Goal: Task Accomplishment & Management: Use online tool/utility

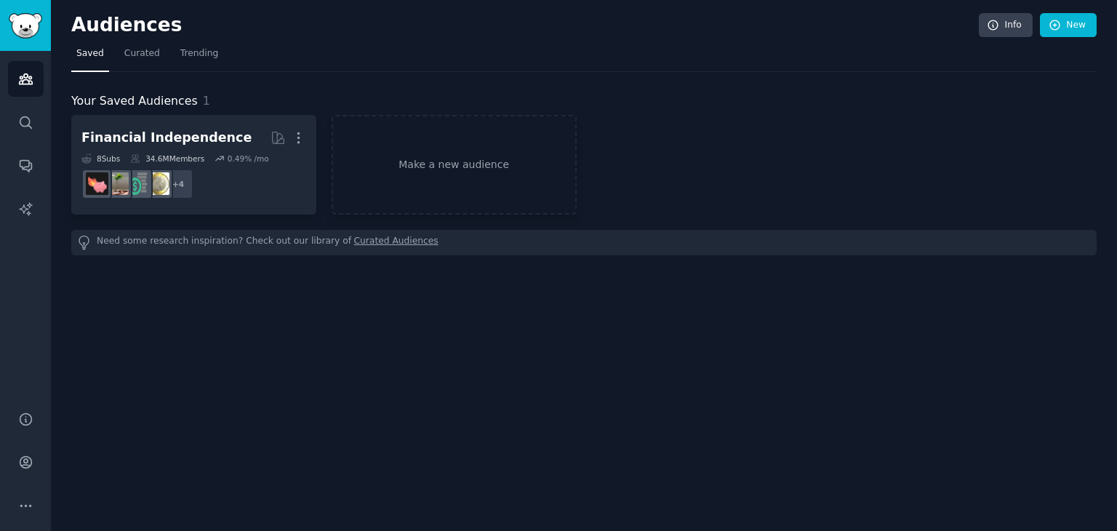
click at [360, 238] on link "Curated Audiences" at bounding box center [396, 242] width 84 height 15
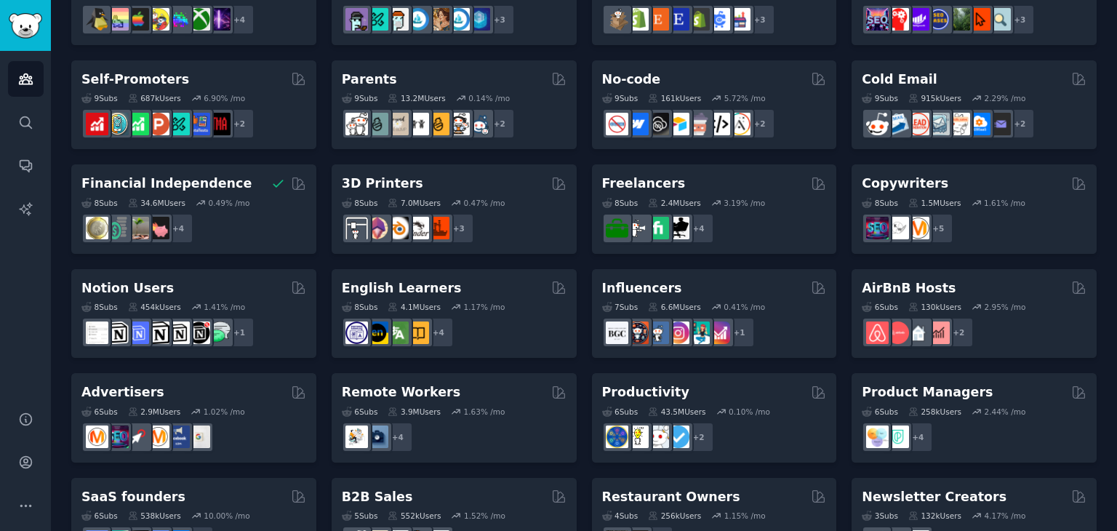
scroll to position [632, 0]
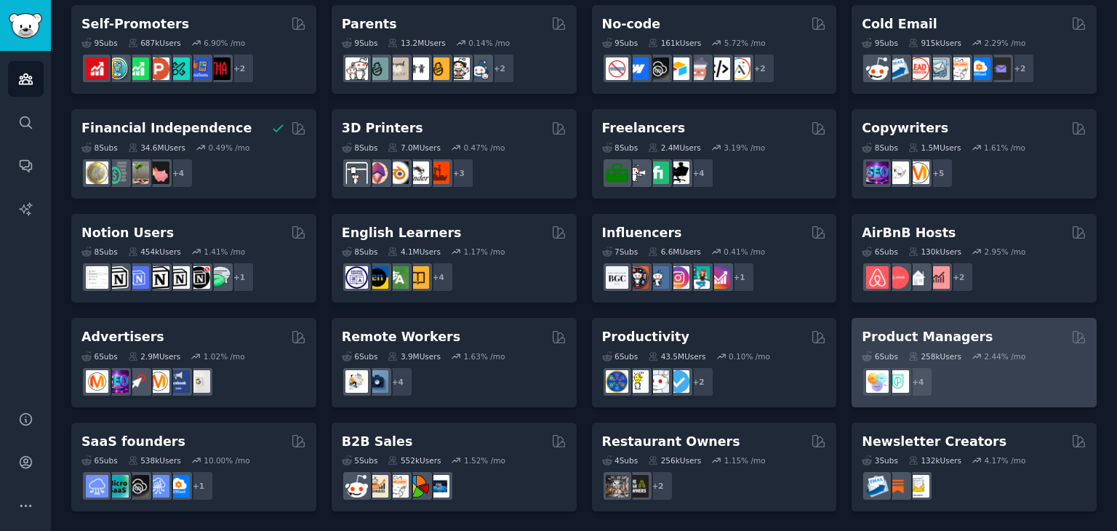
click at [946, 346] on div "6 Sub s 258k Users 2.44 % /mo + 4" at bounding box center [974, 371] width 225 height 51
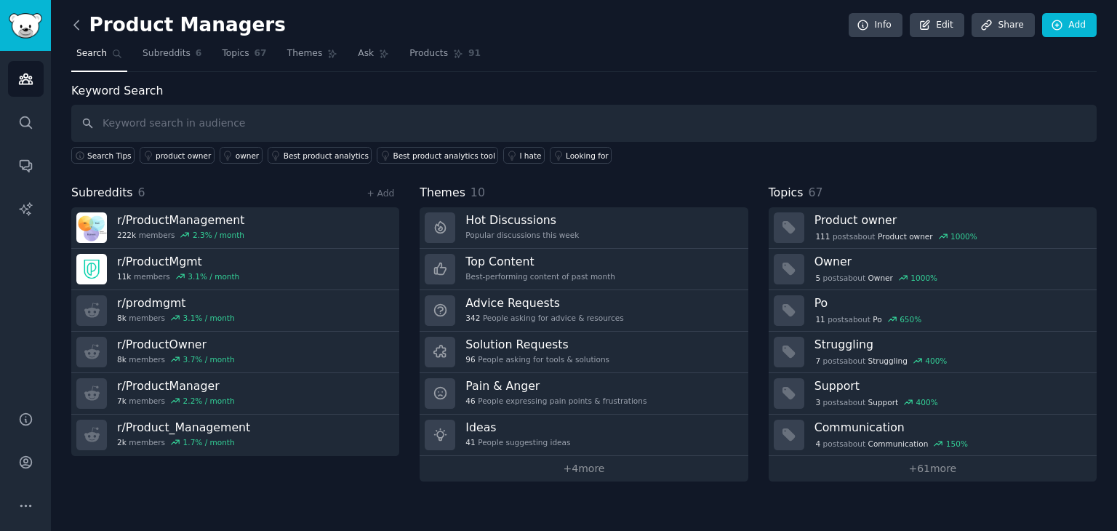
click at [81, 26] on icon at bounding box center [76, 24] width 15 height 15
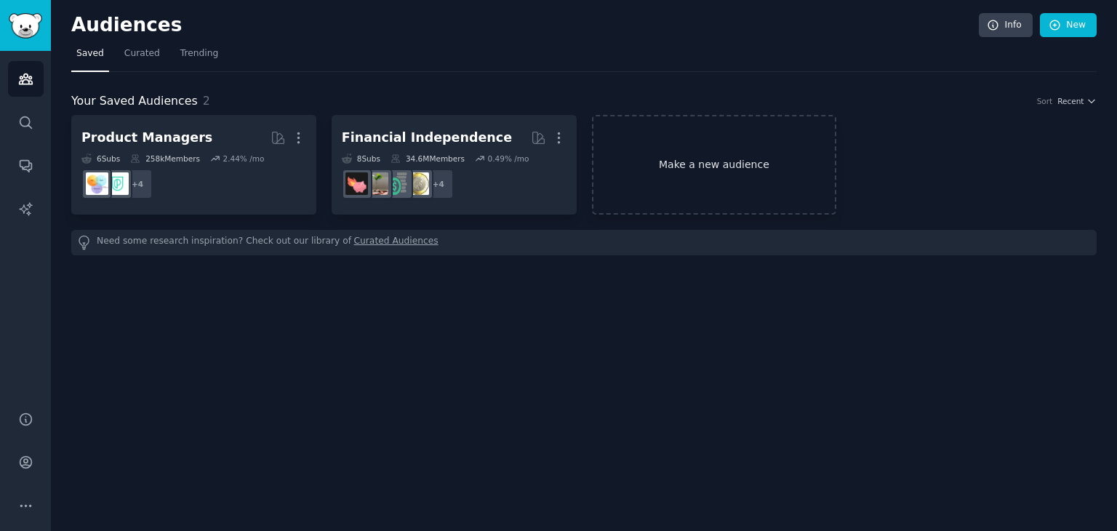
click at [710, 178] on link "Make a new audience" at bounding box center [714, 165] width 245 height 100
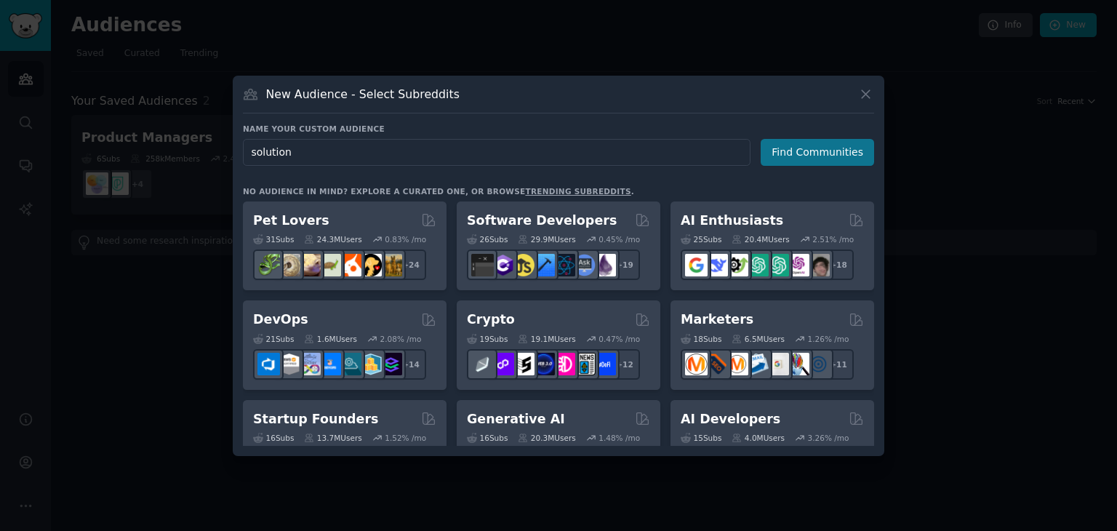
type input "solution"
click at [832, 159] on button "Find Communities" at bounding box center [817, 152] width 113 height 27
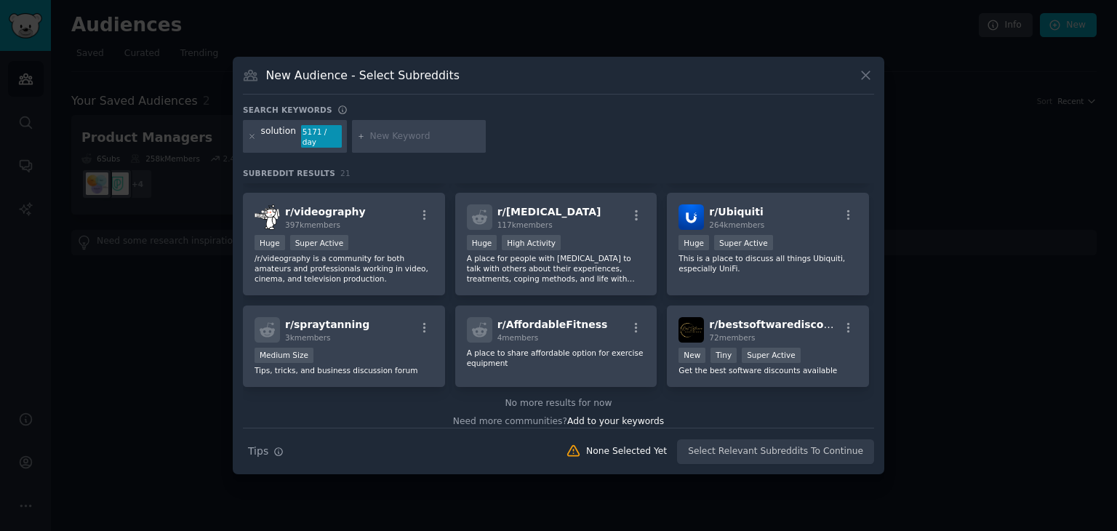
scroll to position [538, 0]
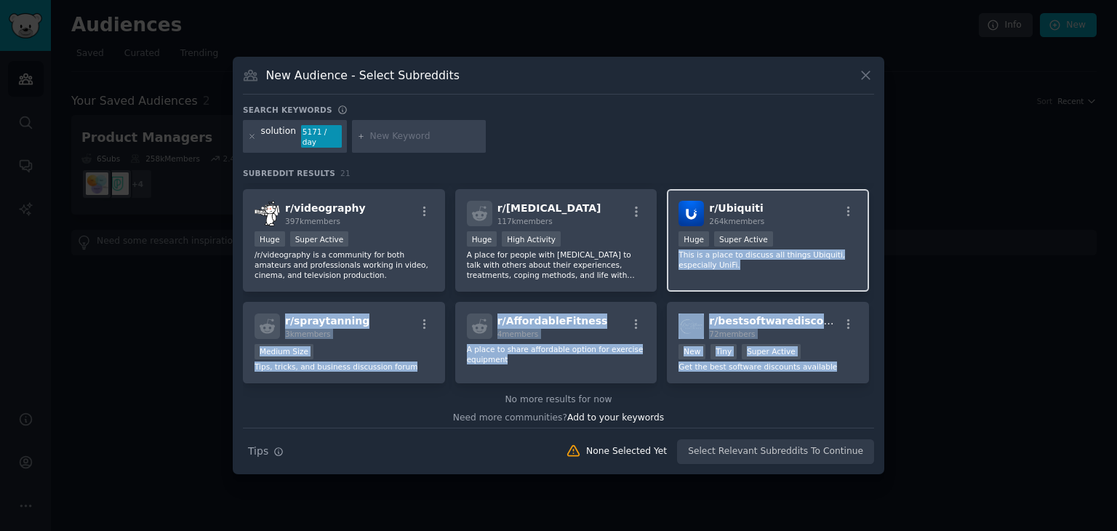
drag, startPoint x: 874, startPoint y: 354, endPoint x: 858, endPoint y: 233, distance: 121.8
click at [858, 233] on div "New Audience - Select Subreddits Search keywords solution 5171 / day Subreddit …" at bounding box center [559, 266] width 652 height 418
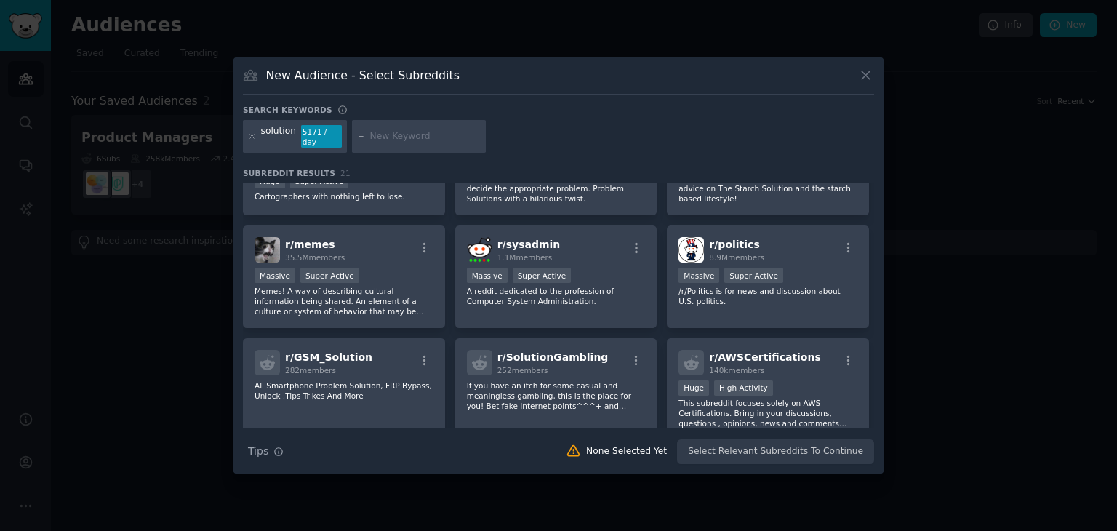
scroll to position [0, 0]
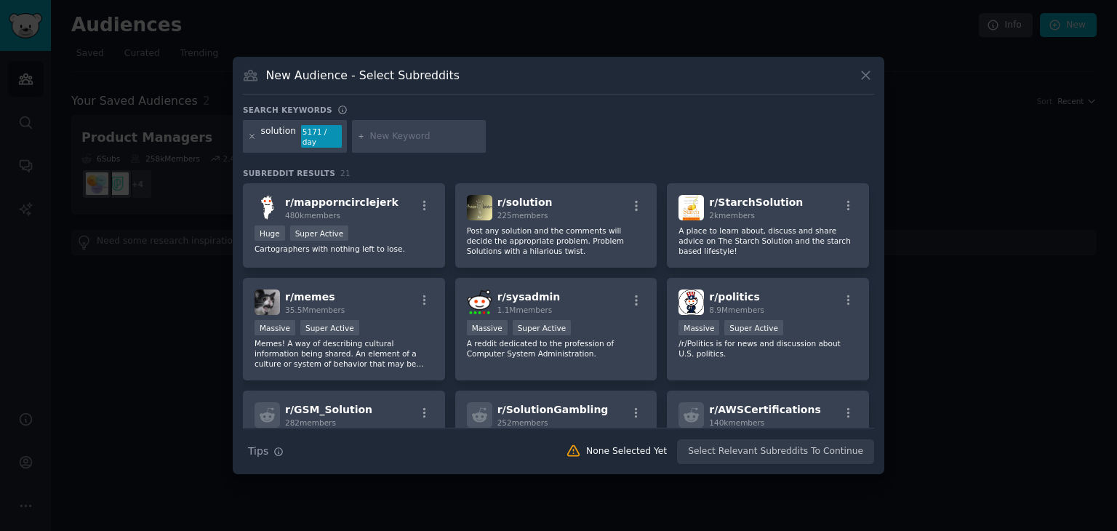
click at [251, 136] on icon at bounding box center [252, 137] width 4 height 4
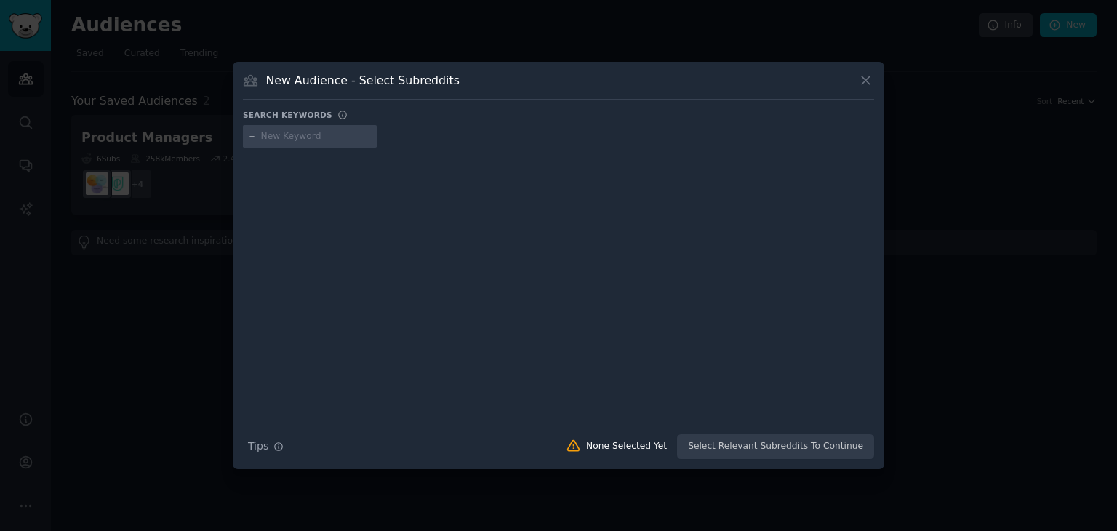
click at [291, 137] on input "text" at bounding box center [316, 136] width 111 height 13
type input "problems"
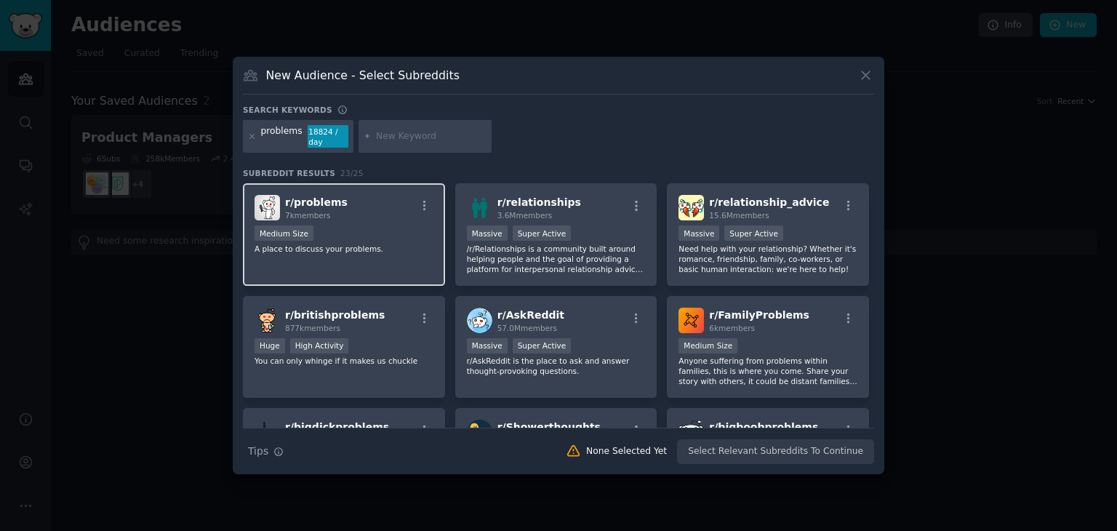
click at [378, 248] on p "A place to discuss your problems." at bounding box center [344, 249] width 179 height 10
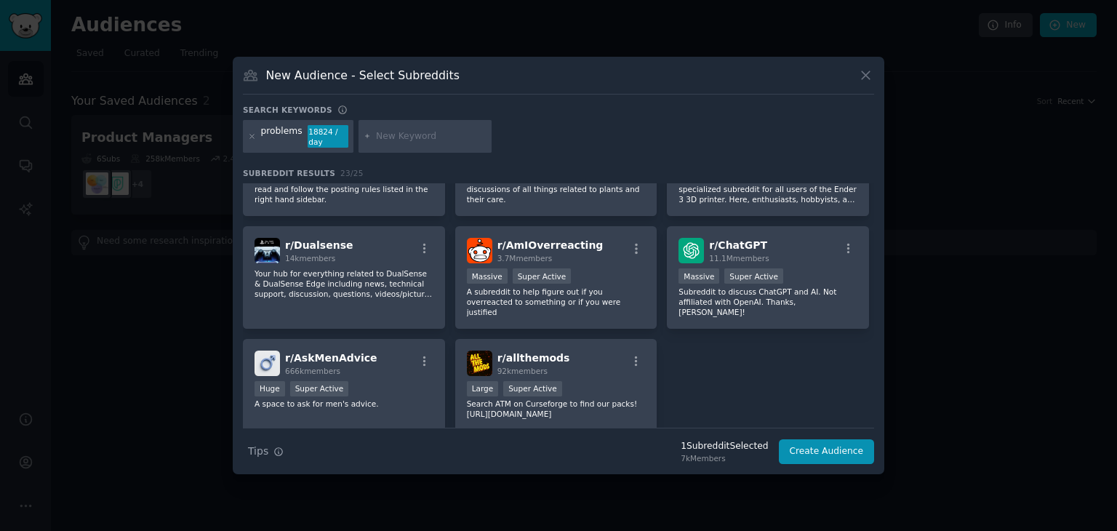
scroll to position [640, 0]
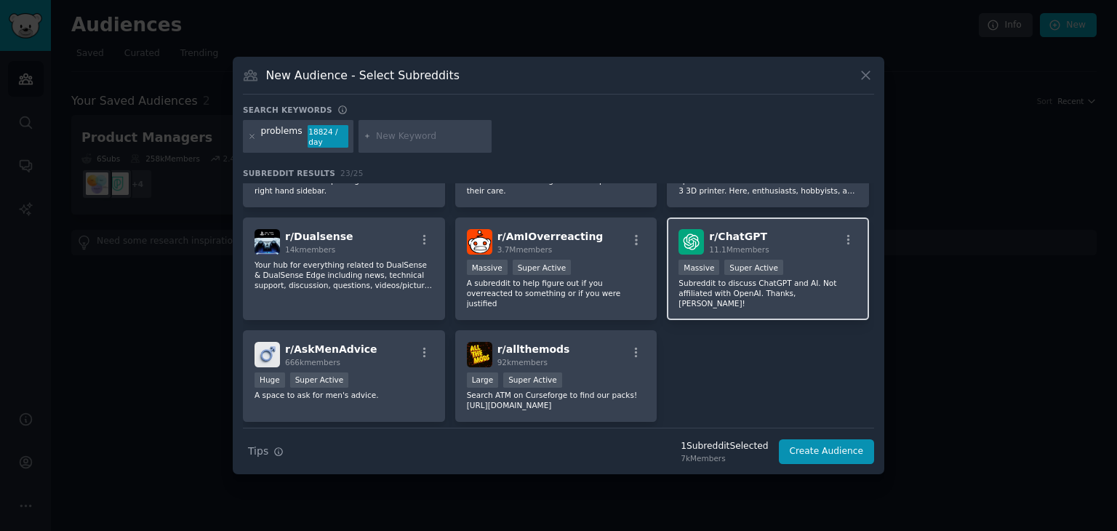
click at [791, 271] on div "Massive Super Active" at bounding box center [768, 269] width 179 height 18
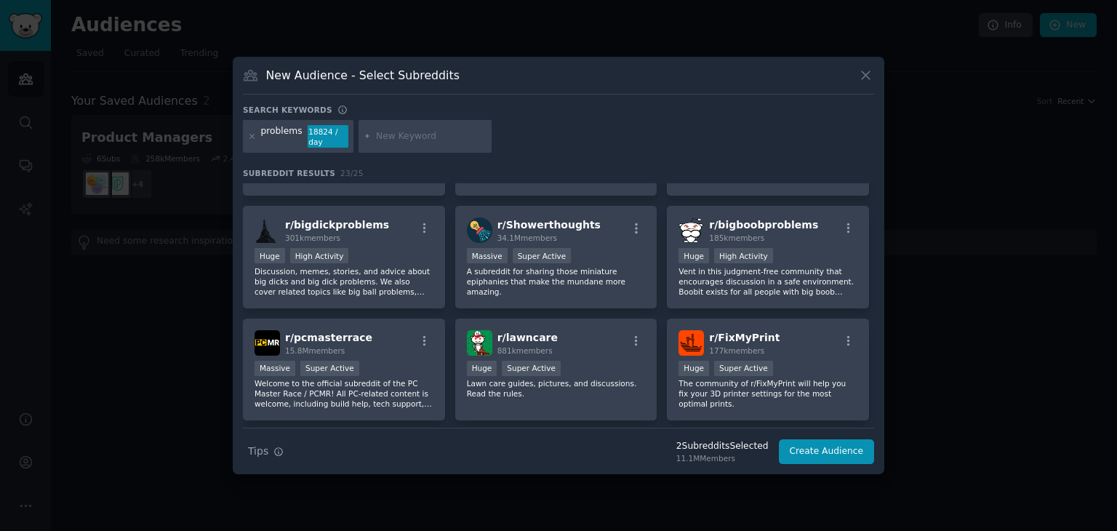
scroll to position [200, 0]
click at [788, 277] on p "Vent in this judgment-free community that encourages discussion in a safe envir…" at bounding box center [768, 283] width 179 height 31
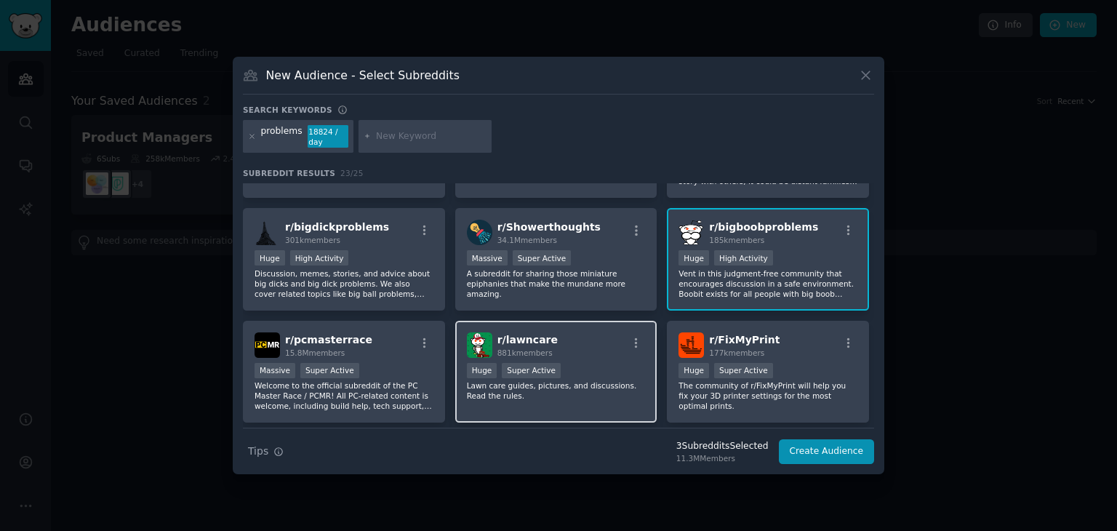
click at [593, 382] on p "Lawn care guides, pictures, and discussions. Read the rules." at bounding box center [556, 390] width 179 height 20
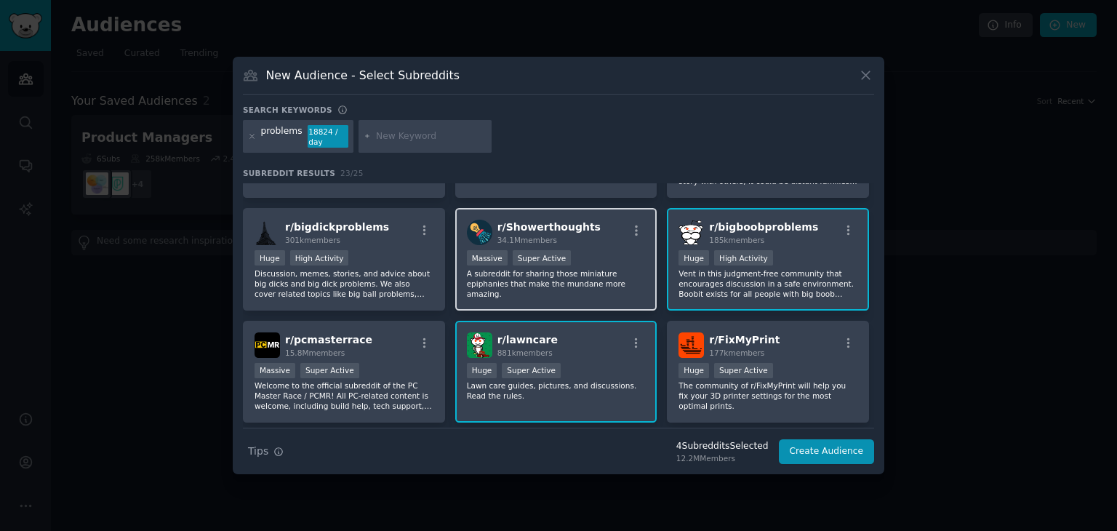
click at [584, 243] on div "r/ Showerthoughts 34.1M members" at bounding box center [556, 232] width 179 height 25
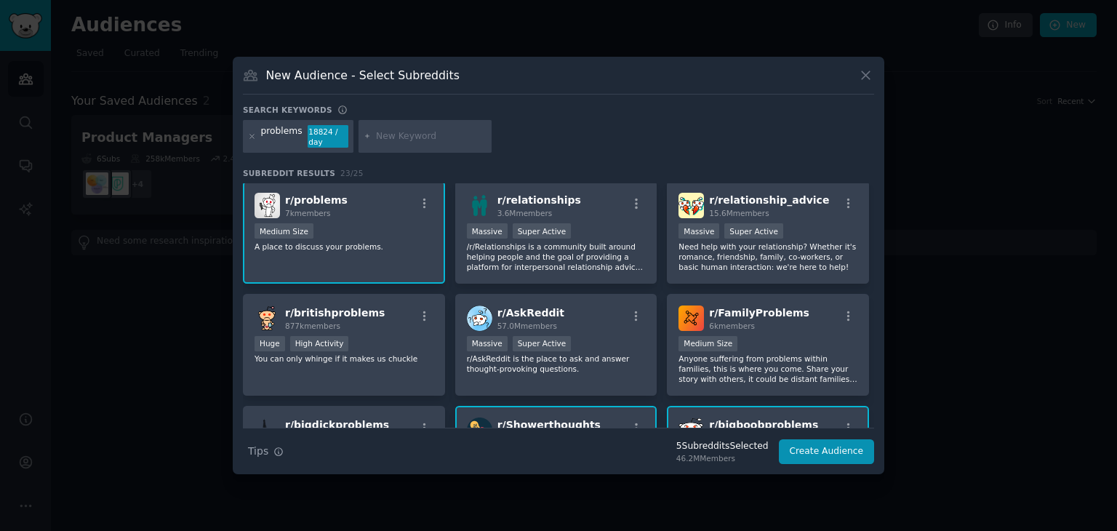
scroll to position [4, 0]
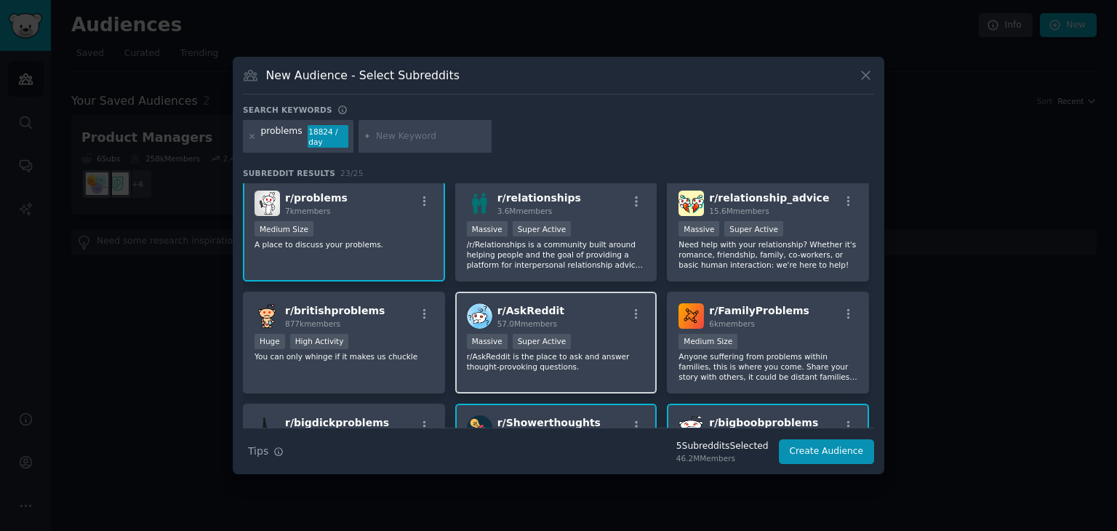
click at [585, 375] on div "r/ AskReddit 57.0M members Massive Super Active r/AskReddit is the place to ask…" at bounding box center [556, 343] width 202 height 103
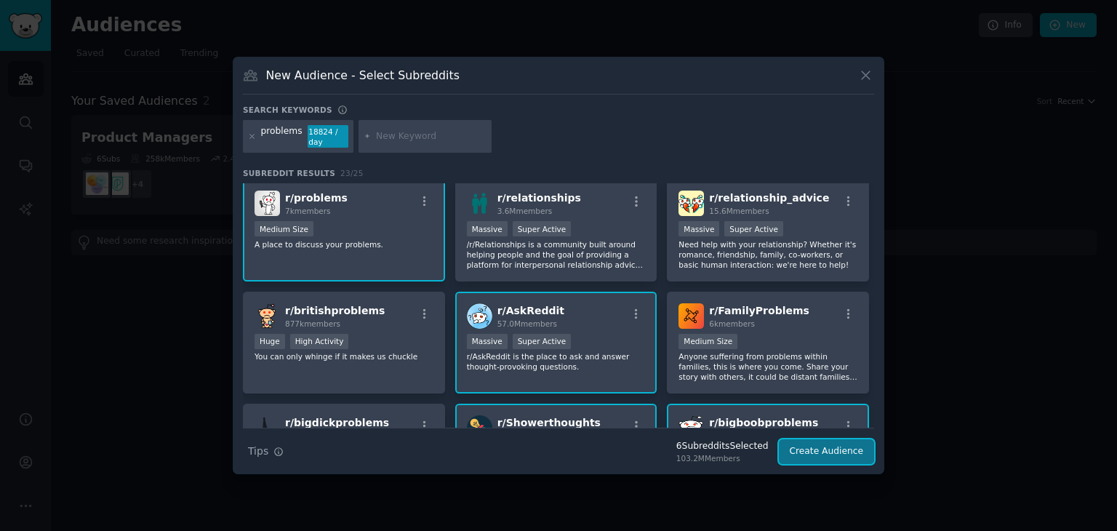
click at [815, 457] on button "Create Audience" at bounding box center [827, 451] width 96 height 25
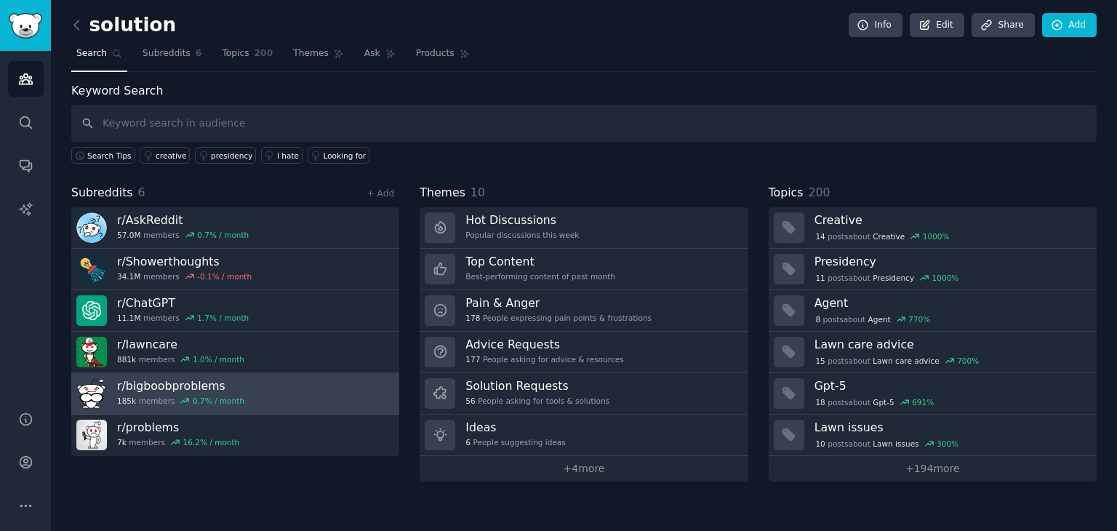
click at [262, 388] on link "r/ bigboobproblems 185k members 0.7 % / month" at bounding box center [235, 393] width 328 height 41
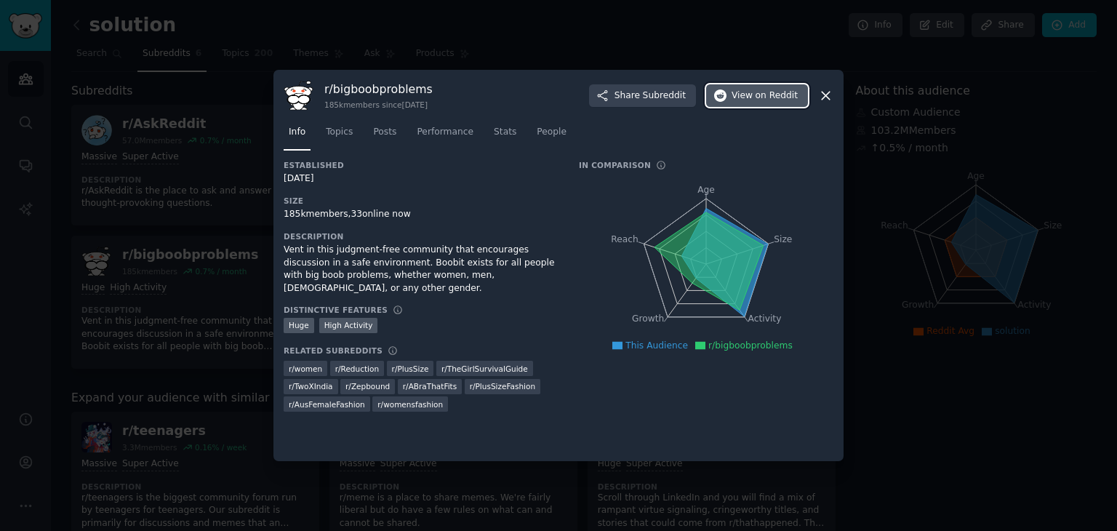
click at [748, 92] on span "View on Reddit" at bounding box center [765, 95] width 66 height 13
click at [827, 95] on icon at bounding box center [825, 95] width 15 height 15
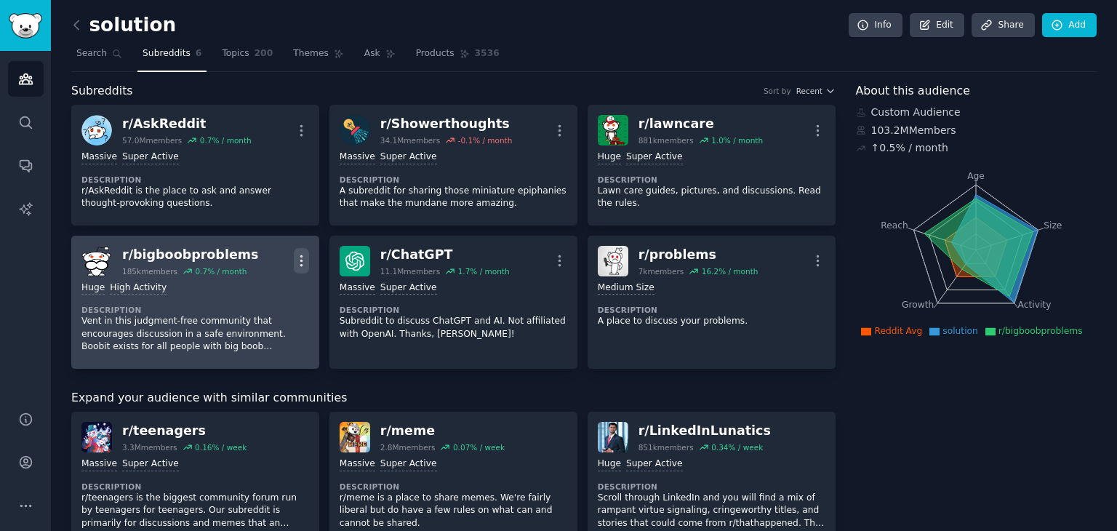
click at [303, 263] on icon "button" at bounding box center [301, 260] width 15 height 15
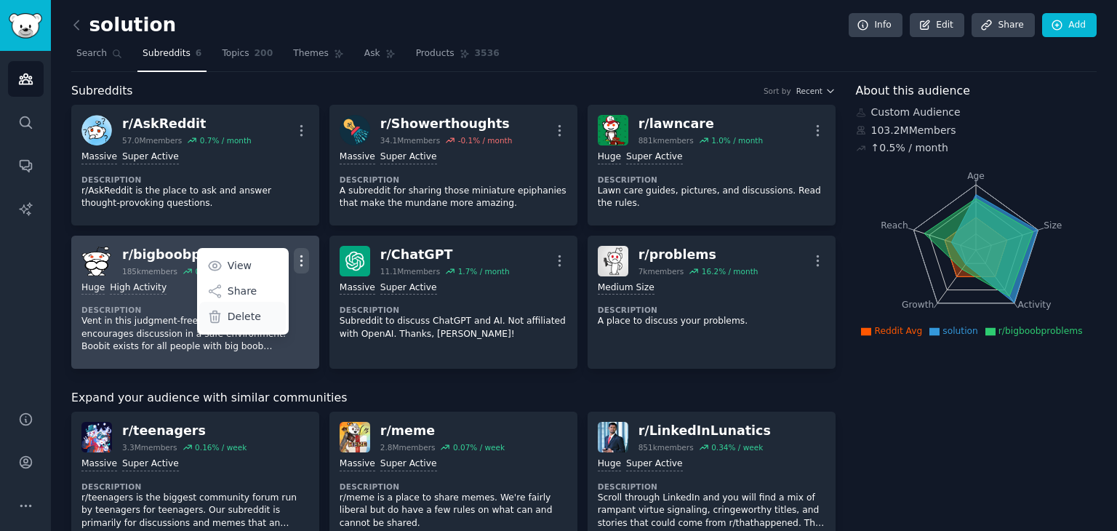
click at [252, 316] on p "Delete" at bounding box center [244, 316] width 33 height 15
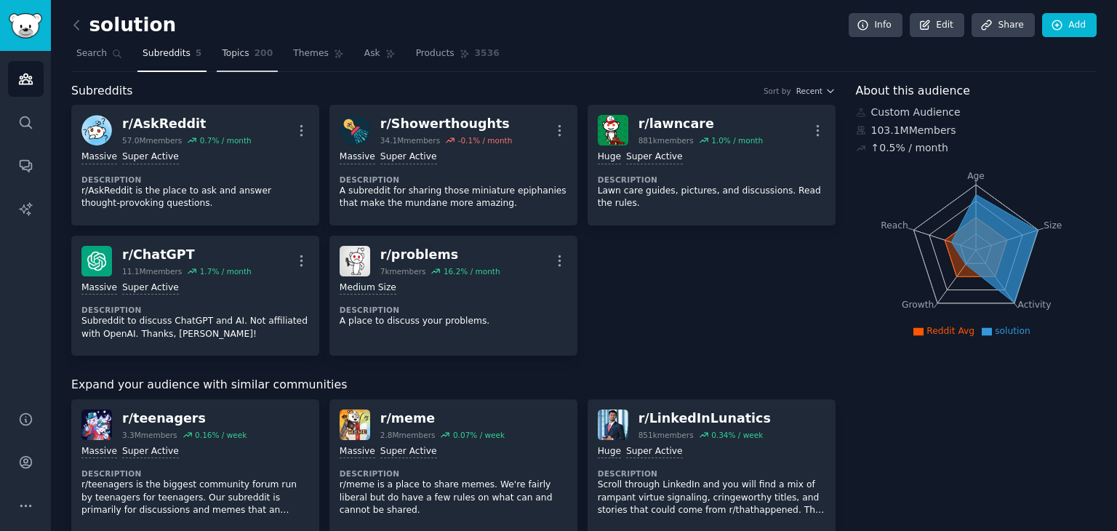
click at [239, 50] on link "Topics 200" at bounding box center [247, 57] width 61 height 30
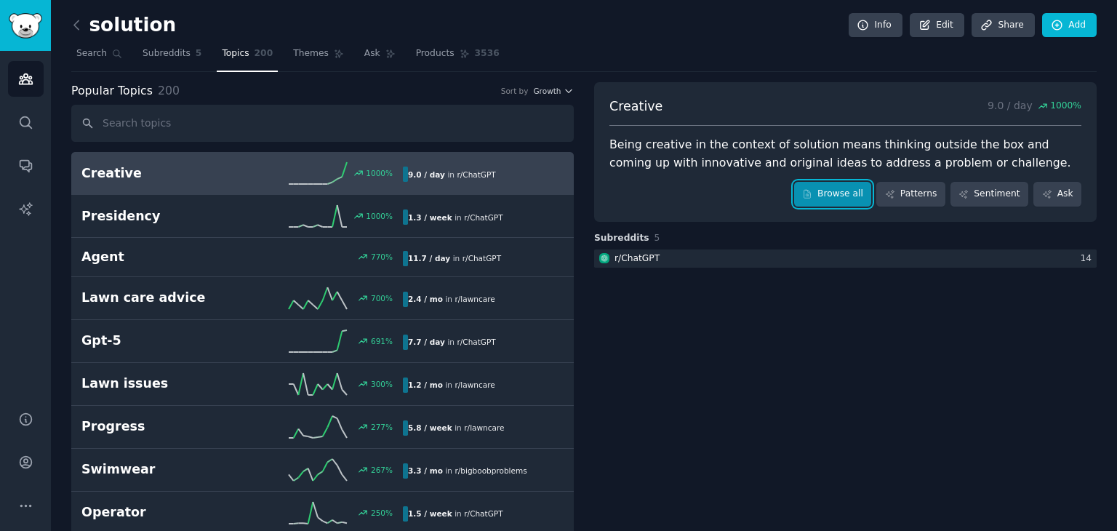
click at [828, 187] on link "Browse all" at bounding box center [833, 194] width 78 height 25
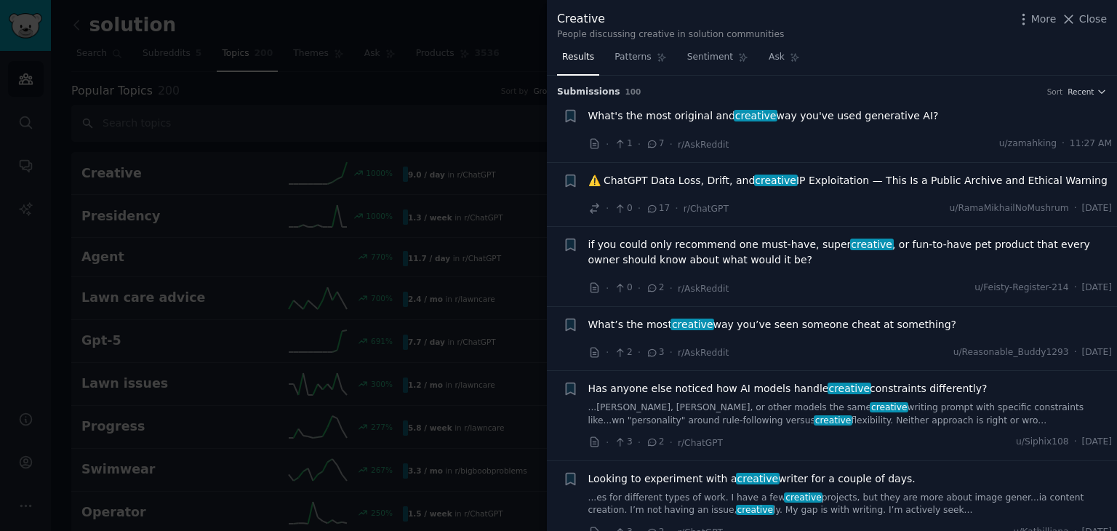
click at [498, 60] on div at bounding box center [558, 265] width 1117 height 531
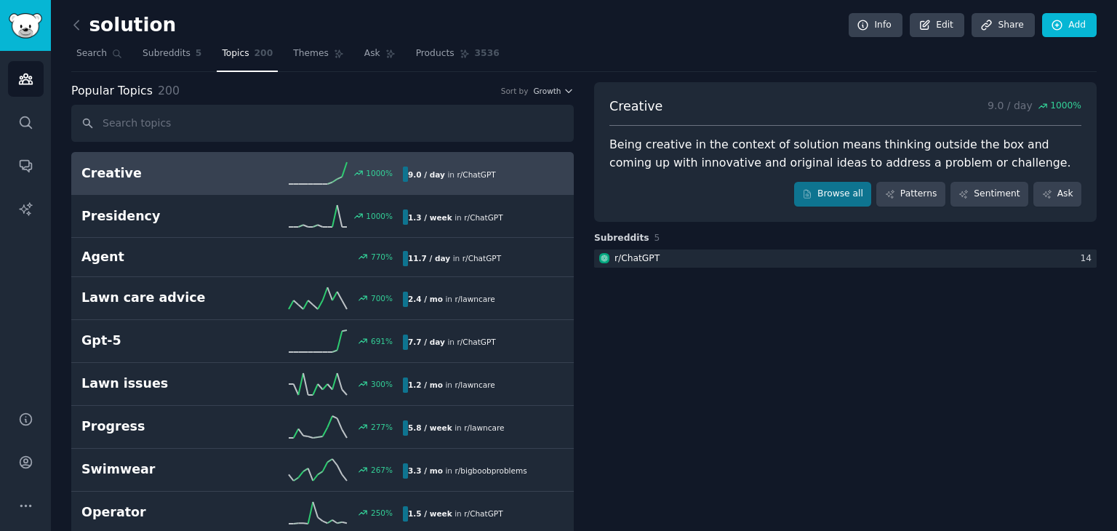
click at [81, 15] on link at bounding box center [80, 25] width 18 height 23
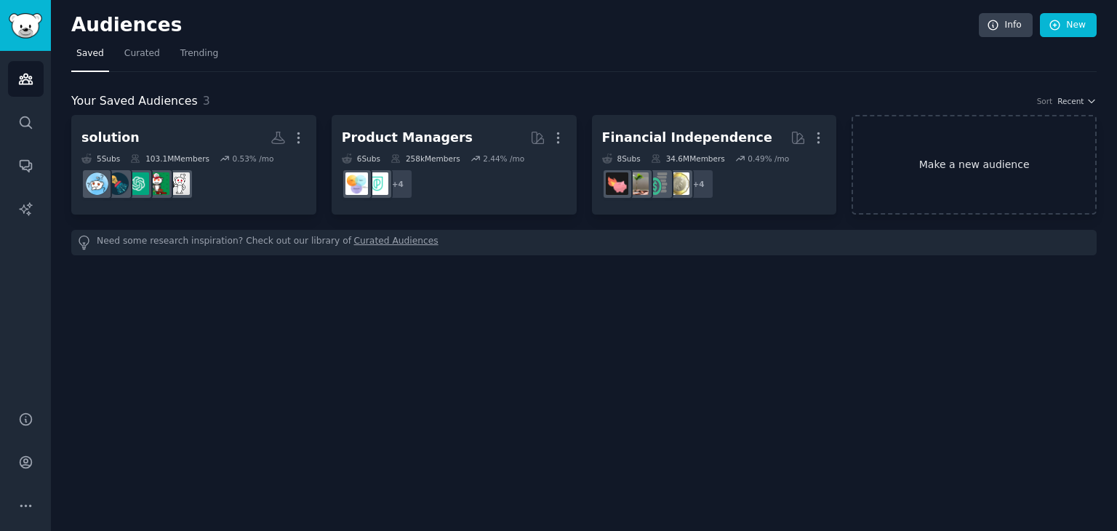
click at [865, 167] on link "Make a new audience" at bounding box center [974, 165] width 245 height 100
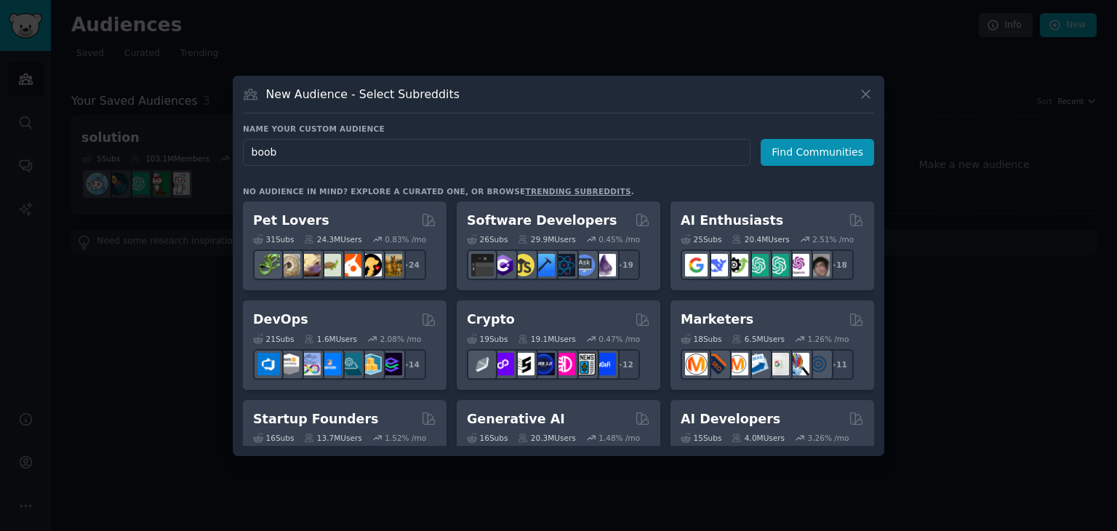
type input "boobs"
click button "Find Communities" at bounding box center [817, 152] width 113 height 27
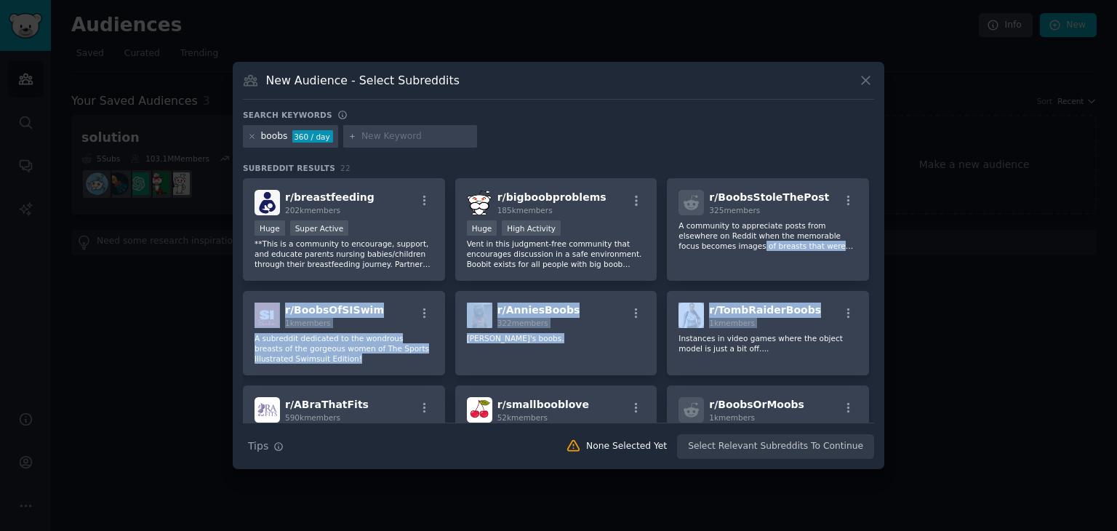
drag, startPoint x: 870, startPoint y: 231, endPoint x: 867, endPoint y: 290, distance: 59.7
click at [867, 290] on div "r/ breastfeeding 202k members Huge Super Active **This is a community to encour…" at bounding box center [558, 389] width 631 height 422
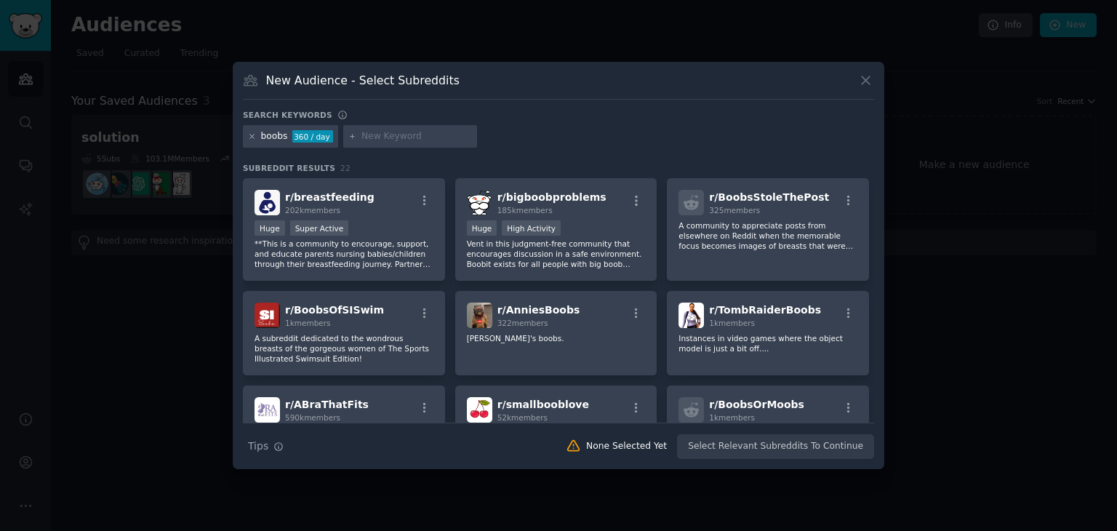
click at [252, 137] on icon at bounding box center [252, 136] width 8 height 8
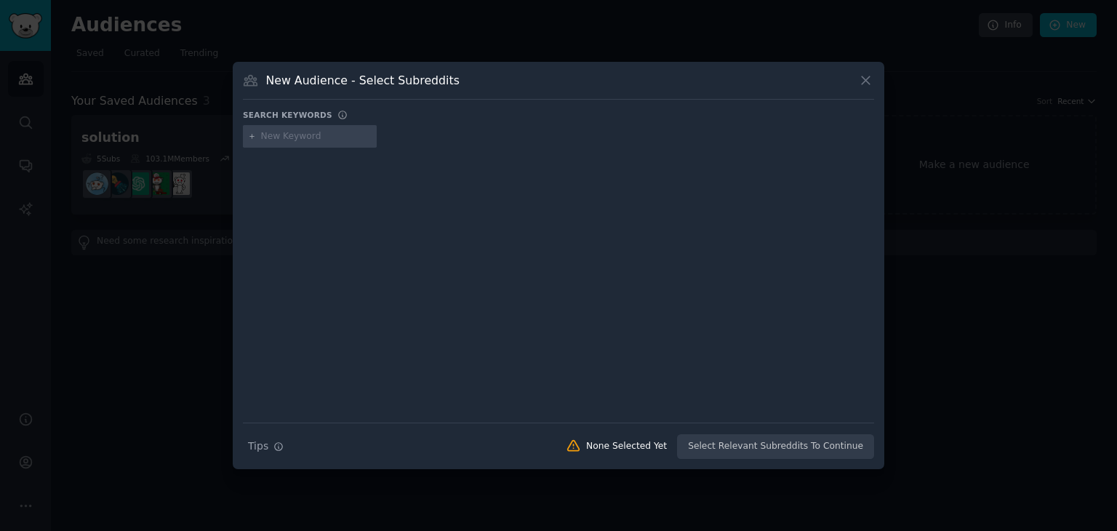
click at [273, 137] on input "text" at bounding box center [316, 136] width 111 height 13
type input "nsfw"
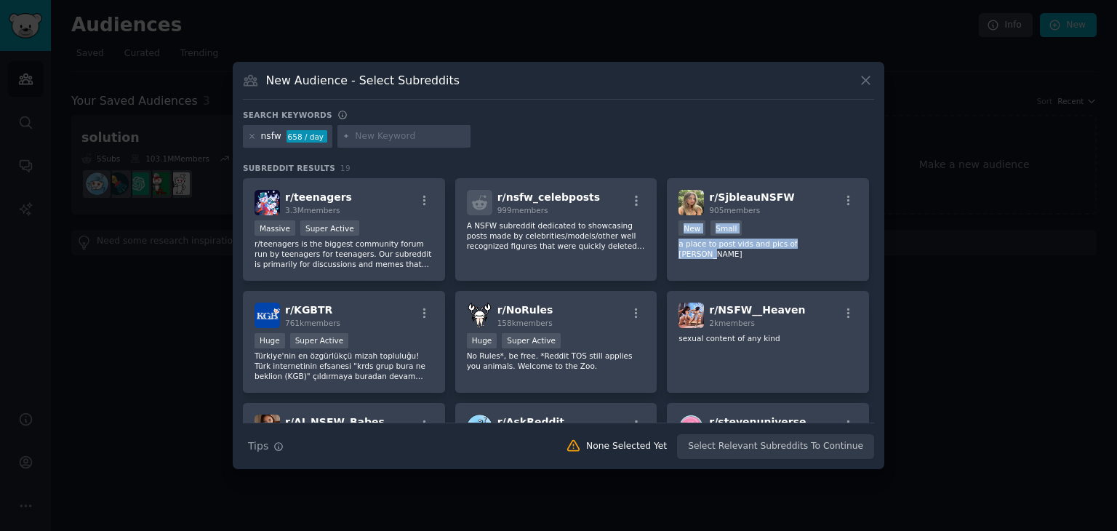
drag, startPoint x: 870, startPoint y: 201, endPoint x: 876, endPoint y: 260, distance: 59.2
click at [876, 260] on div "New Audience - Select Subreddits Search keywords nsfw 658 / day Subreddit Resul…" at bounding box center [559, 266] width 652 height 408
click at [254, 133] on icon at bounding box center [252, 136] width 8 height 8
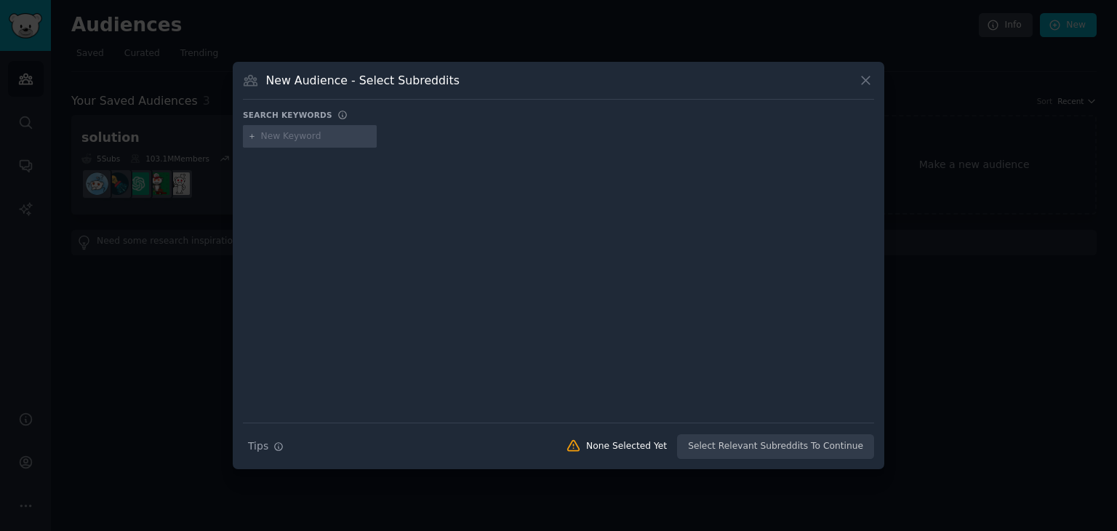
click at [273, 131] on input "text" at bounding box center [316, 136] width 111 height 13
type input "gonewild"
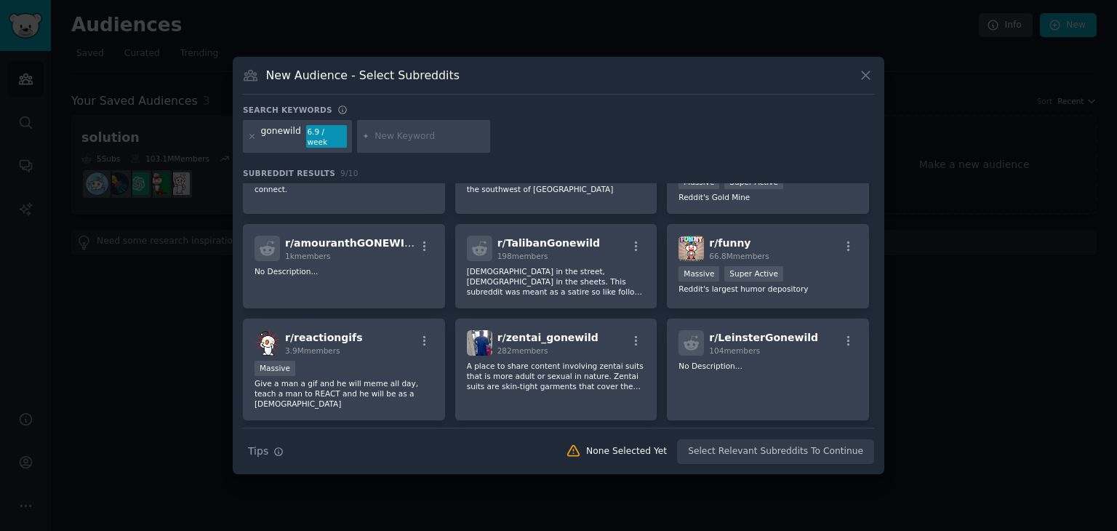
scroll to position [83, 0]
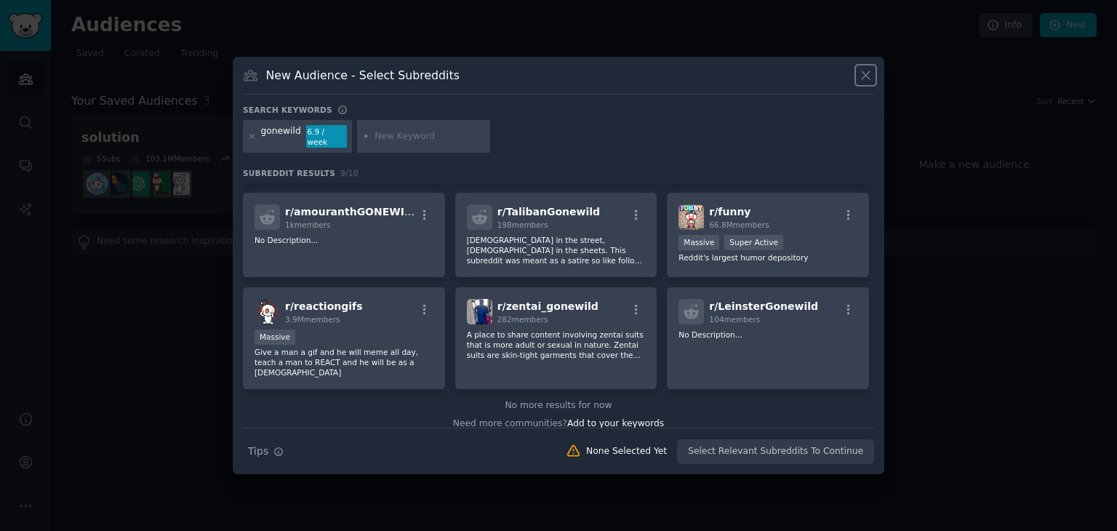
click at [864, 76] on icon at bounding box center [865, 75] width 15 height 15
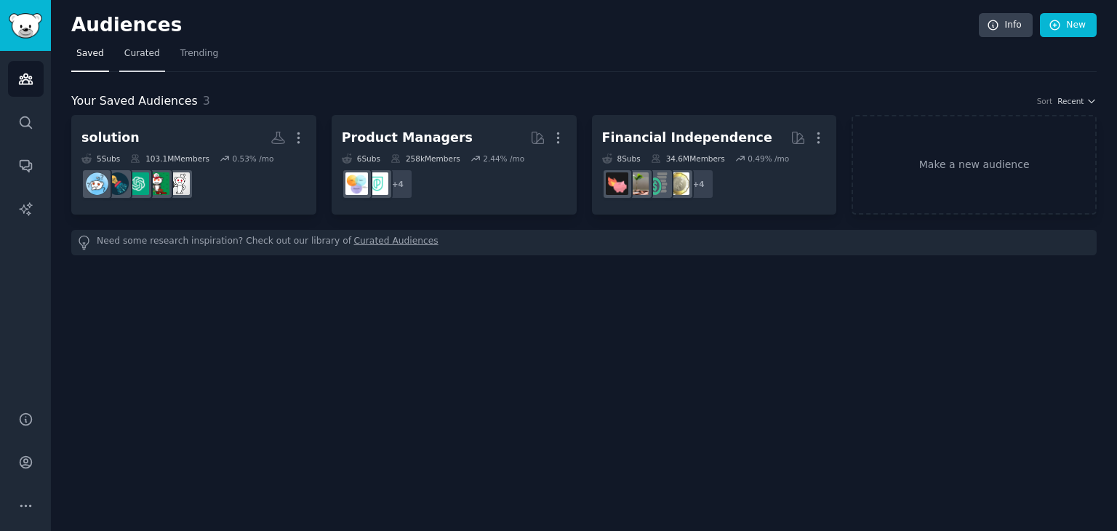
click at [124, 50] on span "Curated" at bounding box center [142, 53] width 36 height 13
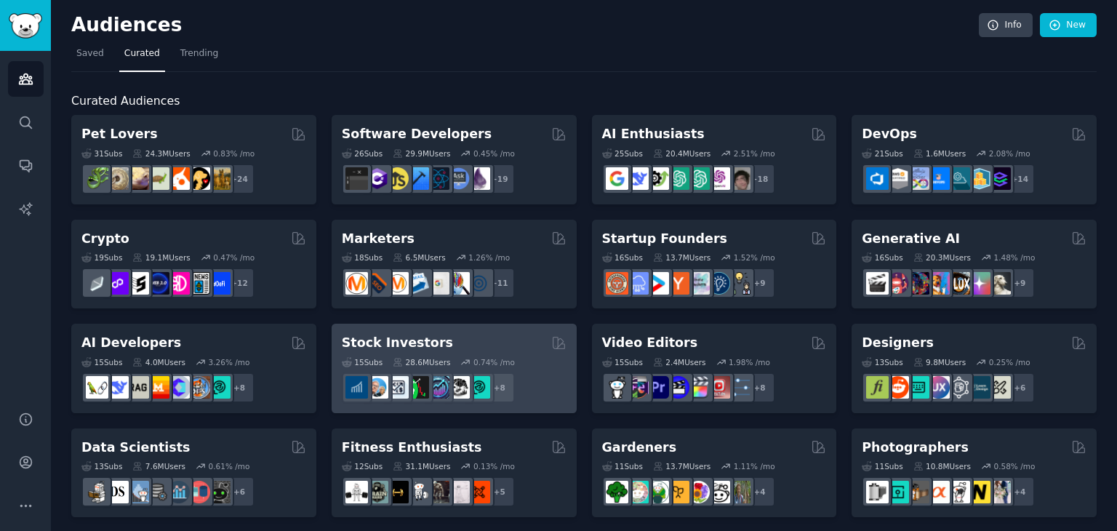
click at [468, 341] on div "Stock Investors" at bounding box center [454, 343] width 225 height 18
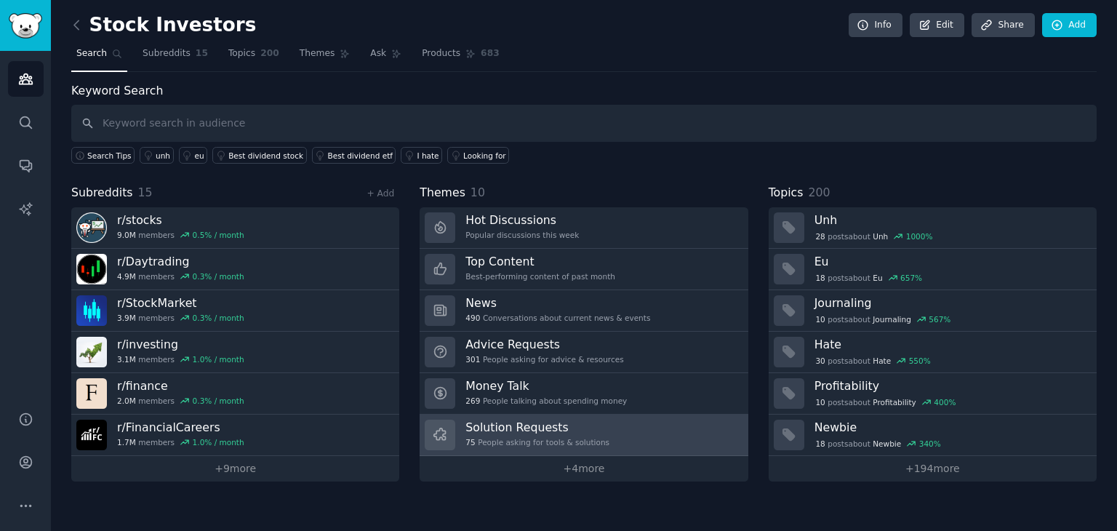
click at [628, 431] on link "Solution Requests 75 People asking for tools & solutions" at bounding box center [584, 435] width 328 height 41
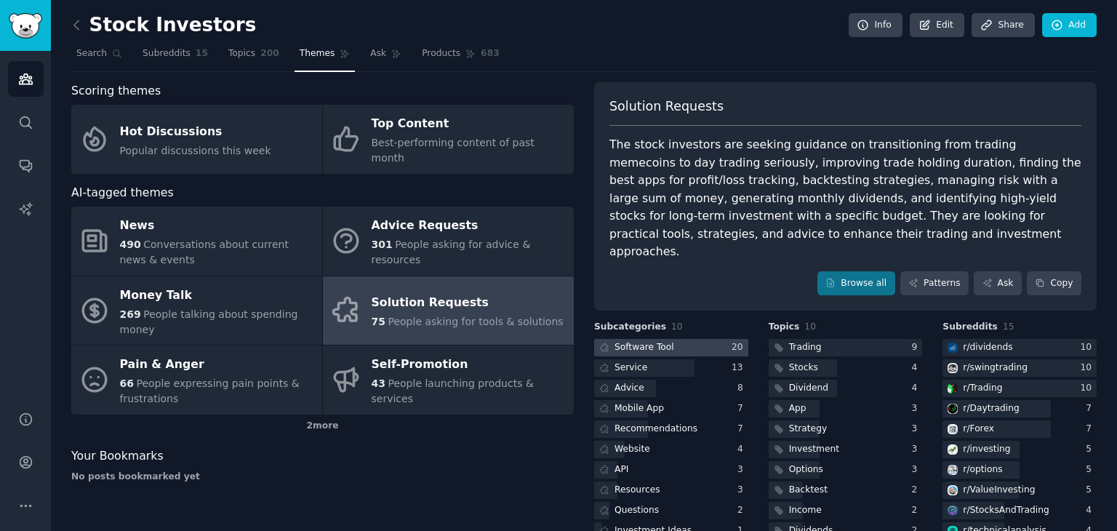
click at [658, 341] on div "Software Tool" at bounding box center [645, 347] width 60 height 13
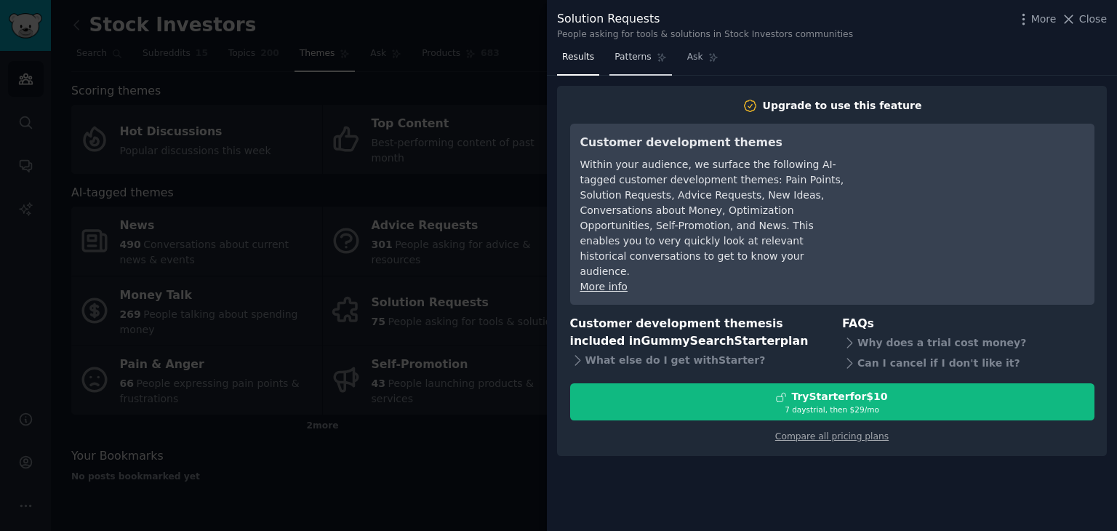
click at [632, 52] on span "Patterns" at bounding box center [633, 57] width 36 height 13
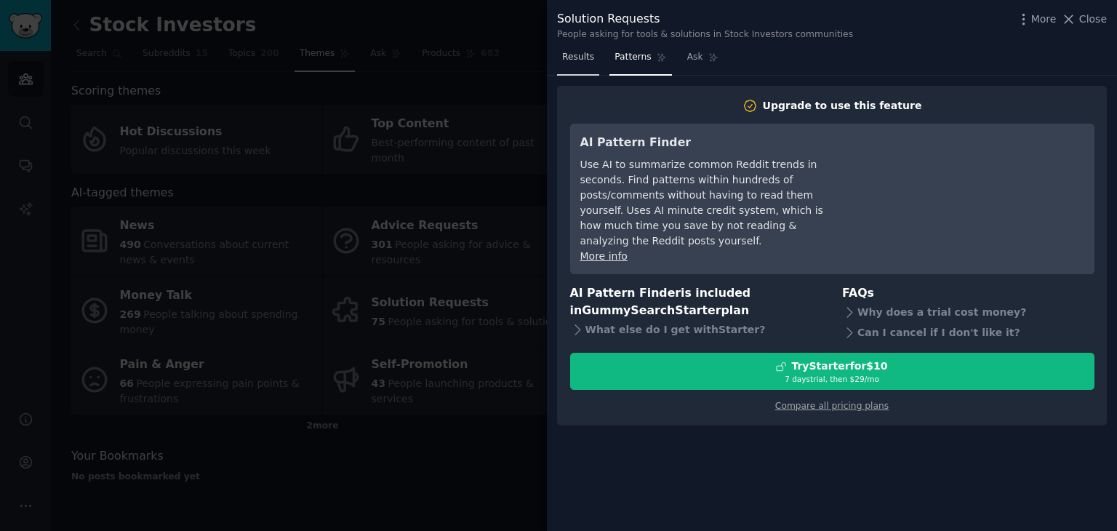
click at [577, 55] on span "Results" at bounding box center [578, 57] width 32 height 13
